Goal: Check status: Check status

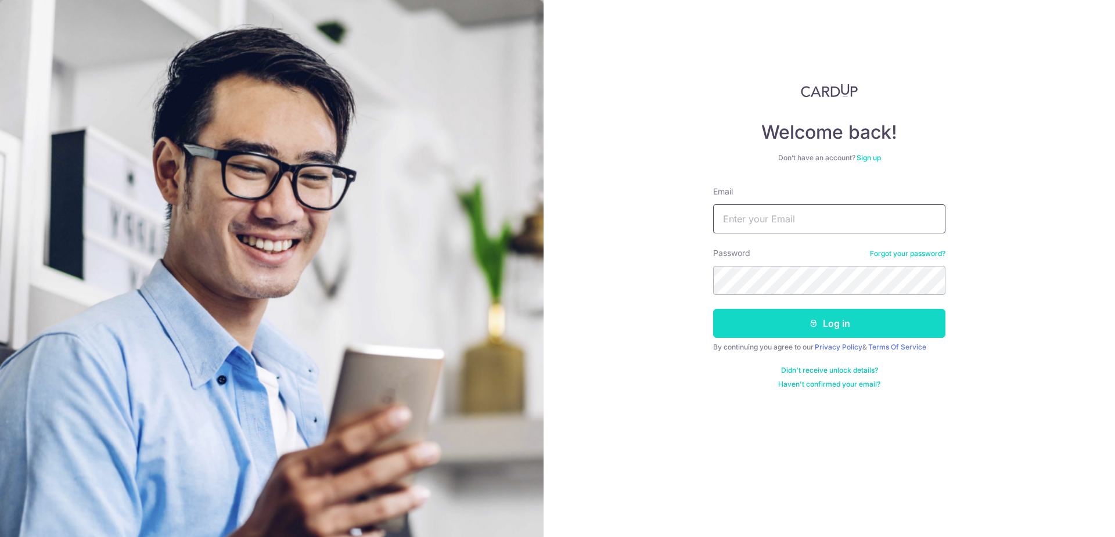
type input "[PERSON_NAME][EMAIL_ADDRESS][DOMAIN_NAME]"
click at [842, 324] on button "Log in" at bounding box center [829, 323] width 232 height 29
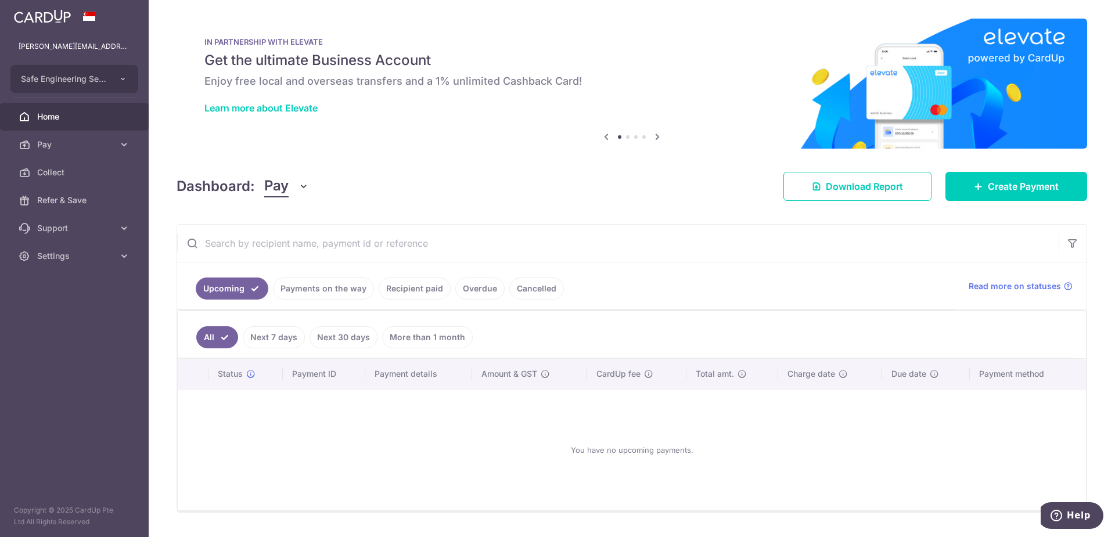
click at [313, 288] on link "Payments on the way" at bounding box center [323, 288] width 101 height 22
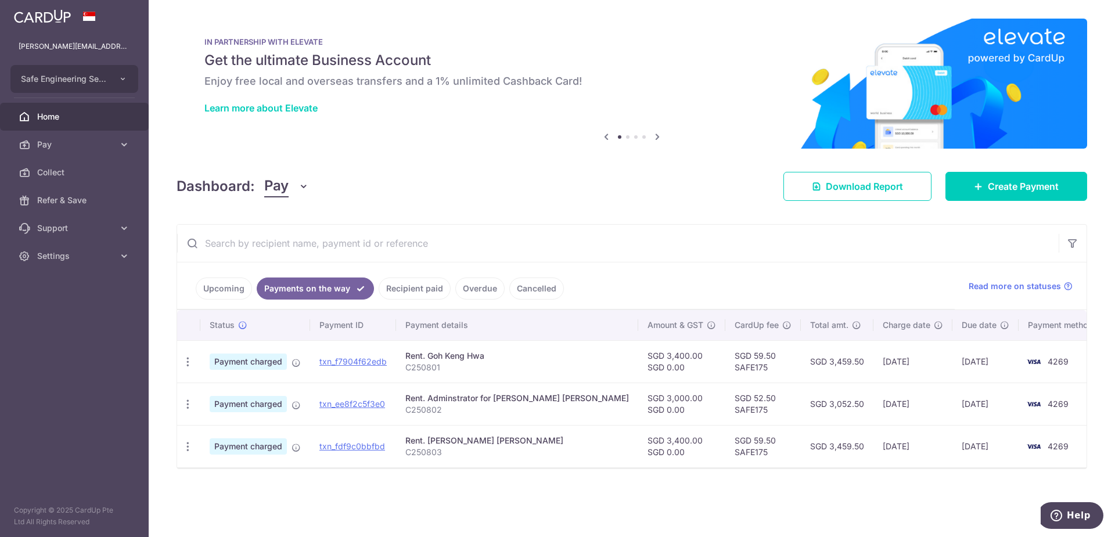
click at [420, 288] on link "Recipient paid" at bounding box center [415, 288] width 72 height 22
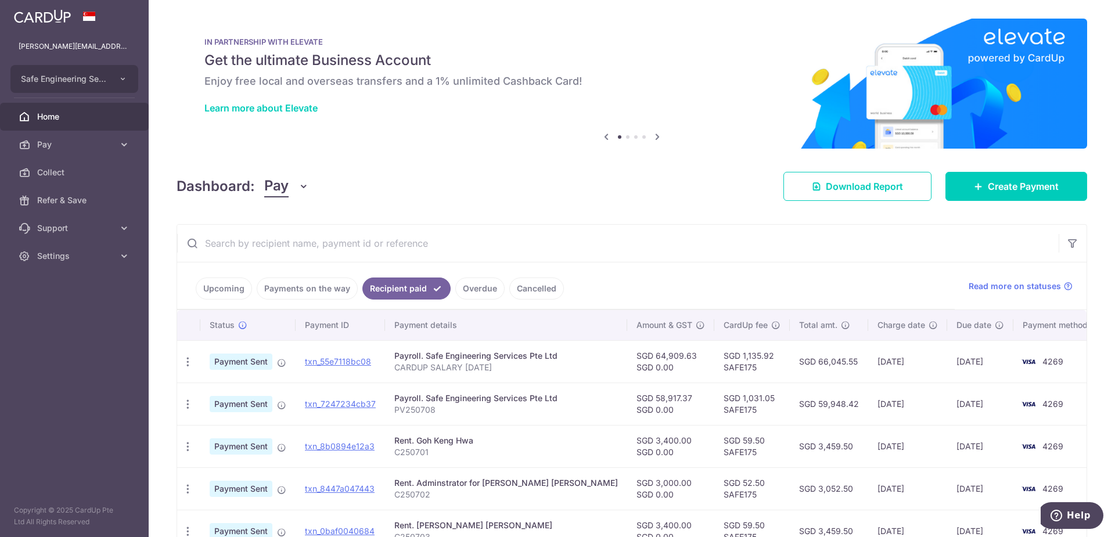
click at [303, 289] on link "Payments on the way" at bounding box center [307, 288] width 101 height 22
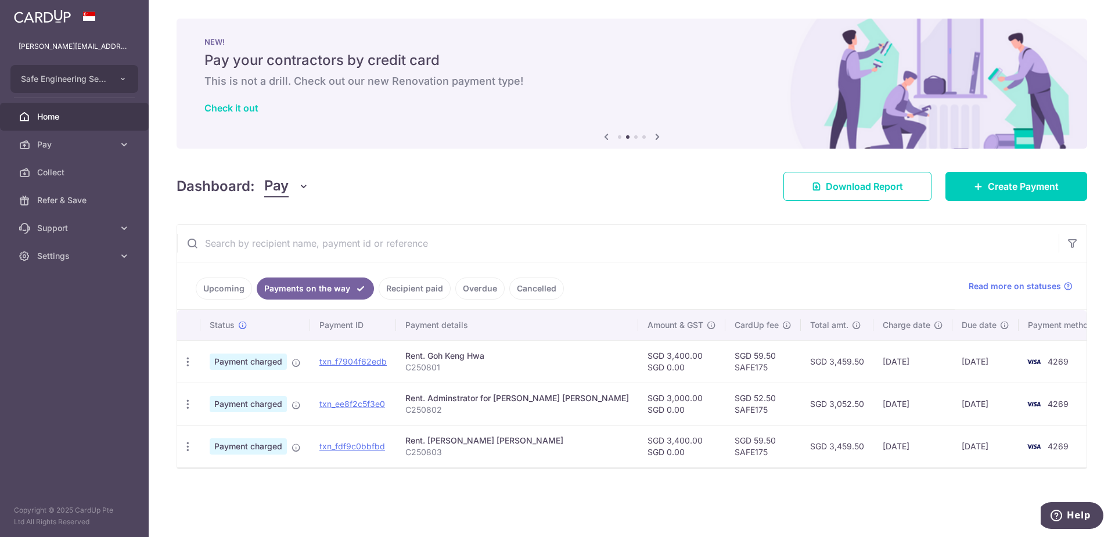
click at [403, 283] on link "Recipient paid" at bounding box center [415, 288] width 72 height 22
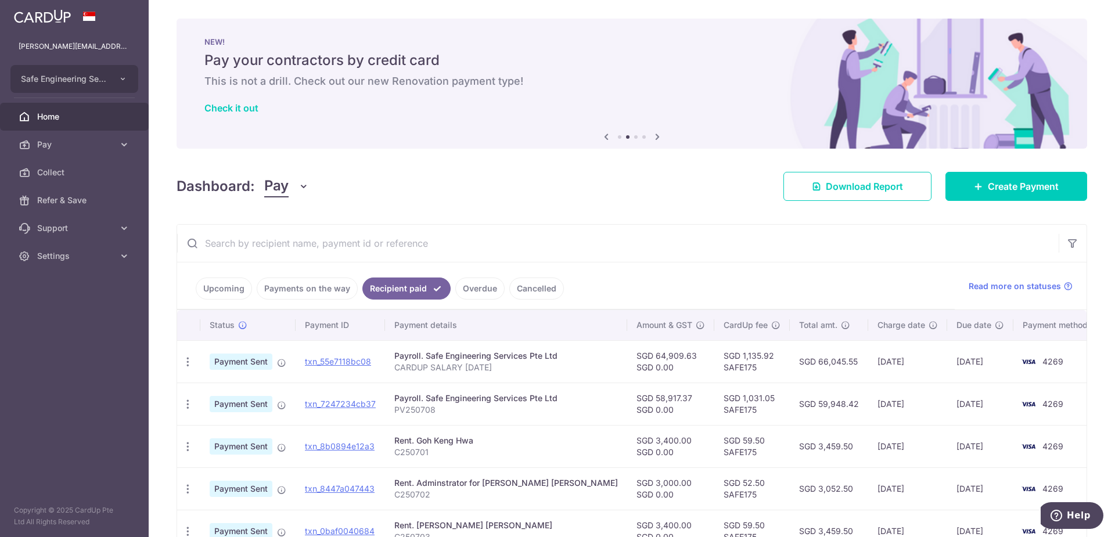
click at [301, 289] on link "Payments on the way" at bounding box center [307, 288] width 101 height 22
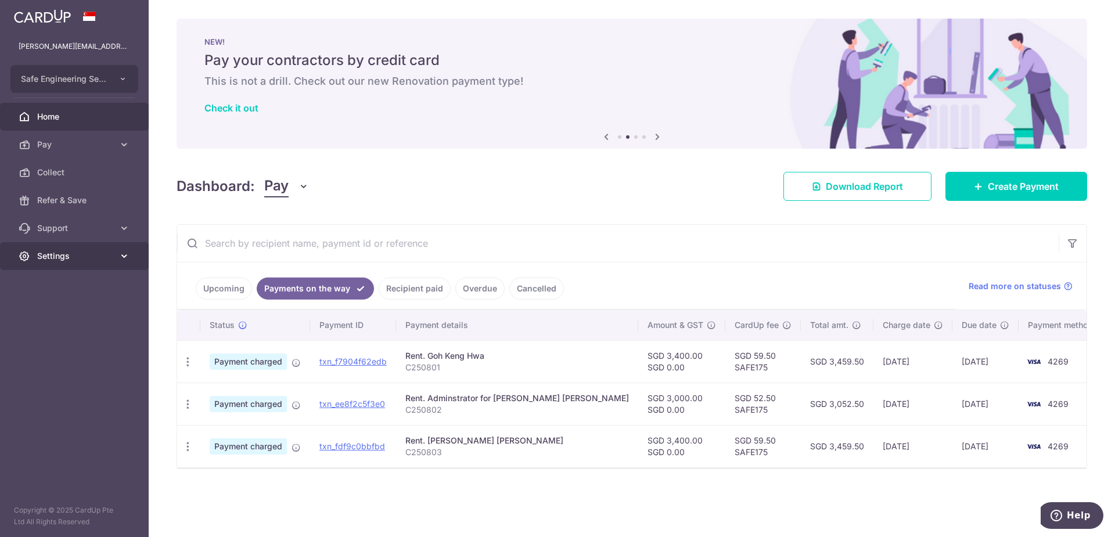
click at [59, 259] on span "Settings" at bounding box center [75, 256] width 77 height 12
click at [54, 312] on span "Logout" at bounding box center [75, 312] width 77 height 12
